Goal: Entertainment & Leisure: Consume media (video, audio)

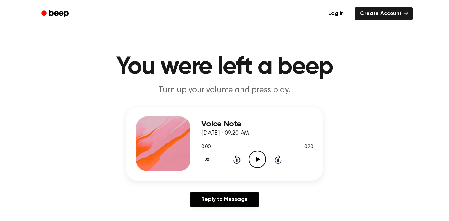
click at [252, 156] on icon "Play Audio" at bounding box center [257, 158] width 17 height 17
click at [229, 159] on div "1.0x Rewind 5 seconds Play Audio Skip 5 seconds" at bounding box center [257, 158] width 112 height 17
click at [234, 161] on icon at bounding box center [236, 159] width 7 height 8
click at [232, 160] on div "1.0x Rewind 5 seconds Play Audio Skip 5 seconds" at bounding box center [257, 158] width 112 height 17
click at [237, 160] on icon at bounding box center [237, 159] width 2 height 3
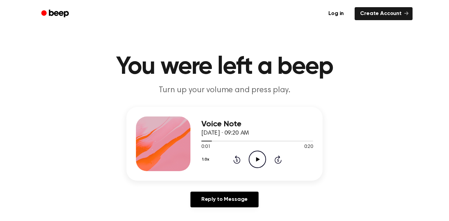
click at [237, 160] on icon at bounding box center [237, 159] width 2 height 3
click at [259, 158] on icon "Play Audio" at bounding box center [257, 158] width 17 height 17
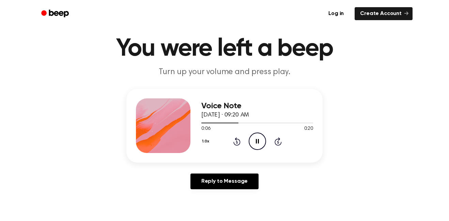
scroll to position [11, 0]
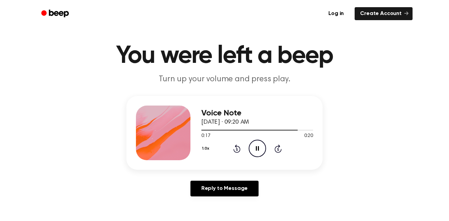
click at [237, 149] on icon at bounding box center [237, 149] width 2 height 3
click at [236, 146] on icon at bounding box center [236, 148] width 7 height 8
click at [234, 150] on icon at bounding box center [236, 148] width 7 height 8
click at [234, 151] on icon at bounding box center [236, 148] width 7 height 8
click at [234, 146] on icon "Rewind 5 seconds" at bounding box center [236, 148] width 7 height 9
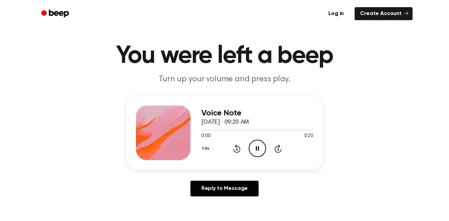
click at [229, 149] on div "1.0x Rewind 5 seconds Pause Audio Skip 5 seconds" at bounding box center [257, 147] width 112 height 17
click at [236, 146] on icon at bounding box center [236, 148] width 7 height 8
click at [257, 146] on icon "Pause Audio" at bounding box center [257, 147] width 17 height 17
click at [255, 155] on icon "Play Audio" at bounding box center [257, 147] width 17 height 17
click at [240, 152] on icon "Rewind 5 seconds" at bounding box center [236, 148] width 7 height 9
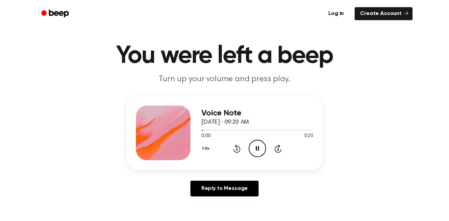
click at [259, 145] on icon "Pause Audio" at bounding box center [257, 147] width 17 height 17
click at [259, 149] on icon at bounding box center [258, 148] width 4 height 4
click at [259, 152] on icon "Pause Audio" at bounding box center [257, 147] width 17 height 17
click at [237, 149] on icon "Rewind 5 seconds" at bounding box center [236, 148] width 7 height 9
